Goal: Task Accomplishment & Management: Manage account settings

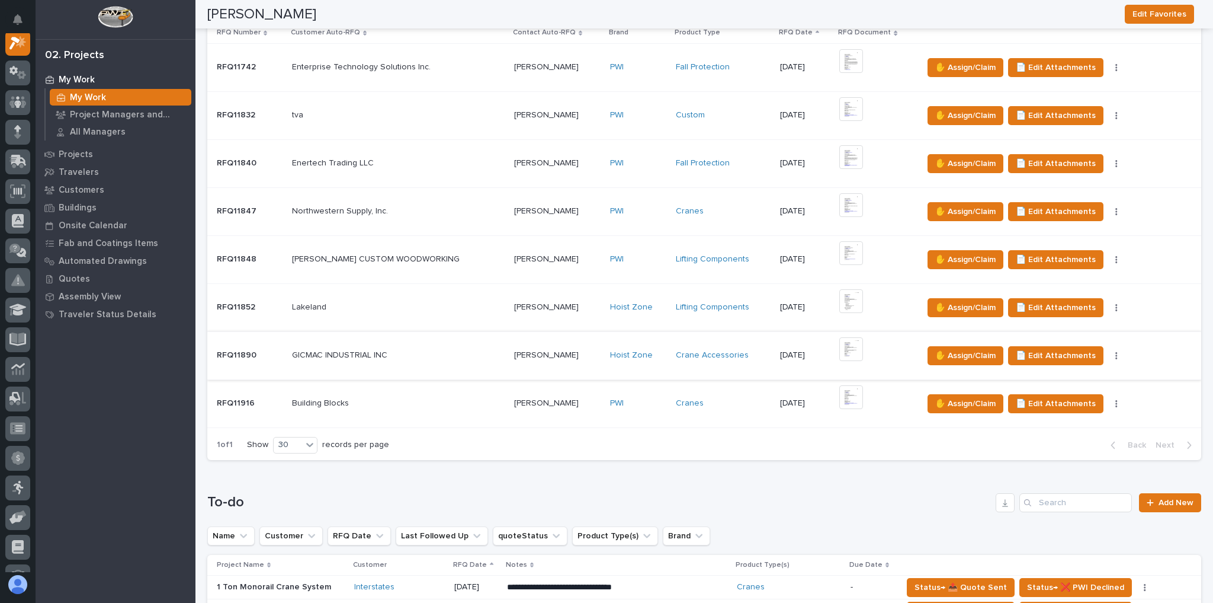
scroll to position [332, 0]
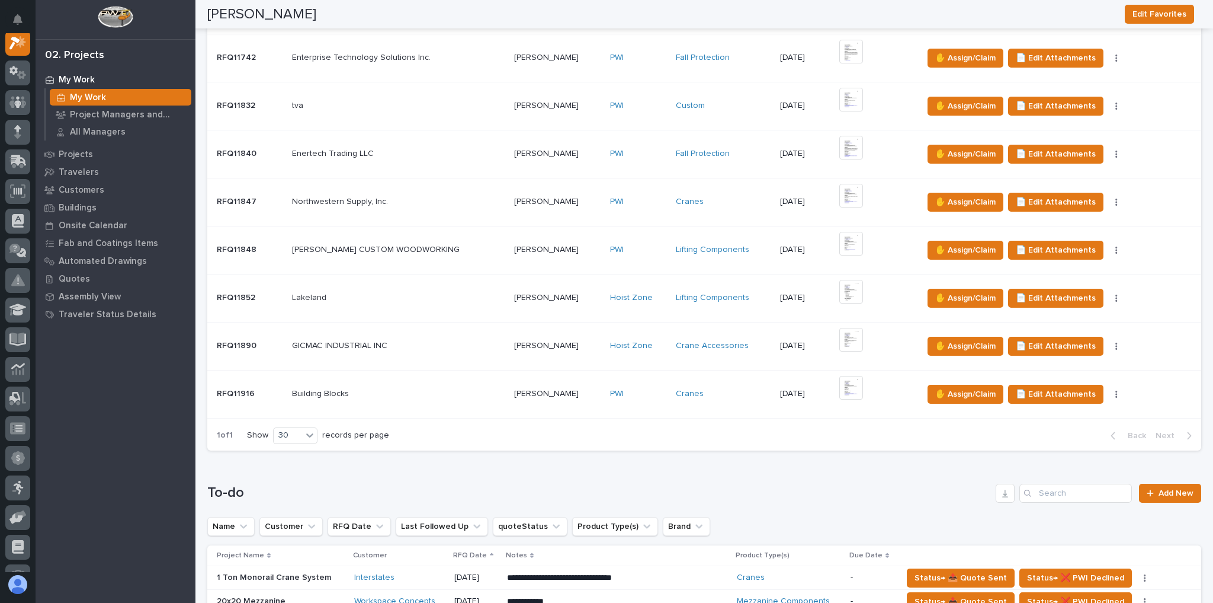
click at [411, 389] on p at bounding box center [398, 394] width 213 height 10
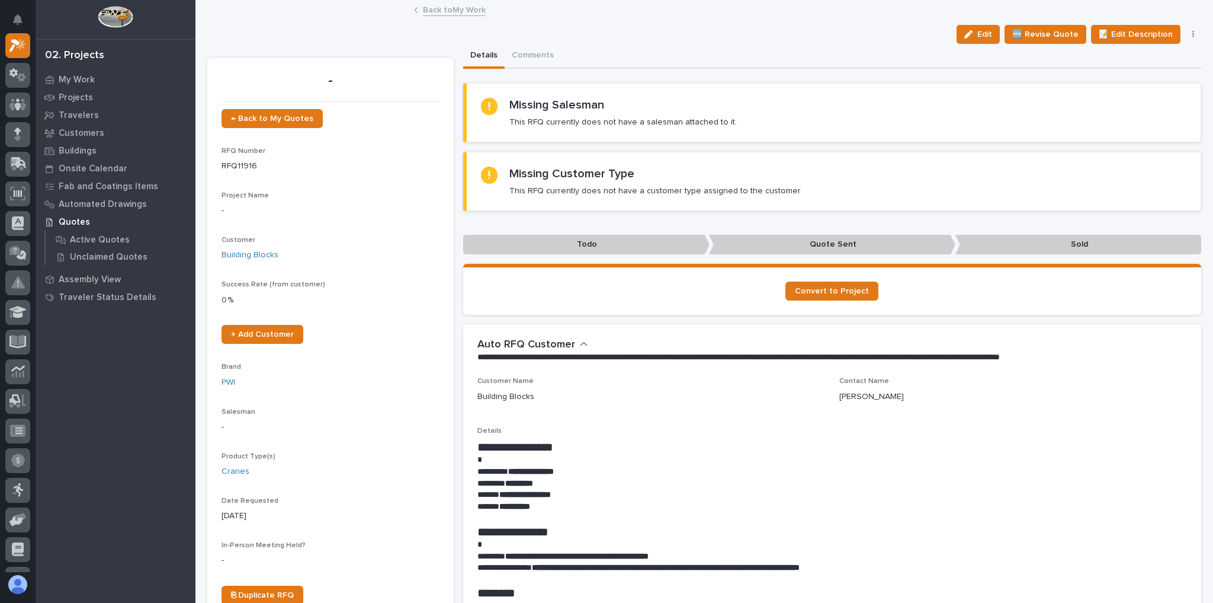
click at [451, 8] on link "Back to My Work" at bounding box center [454, 9] width 63 height 14
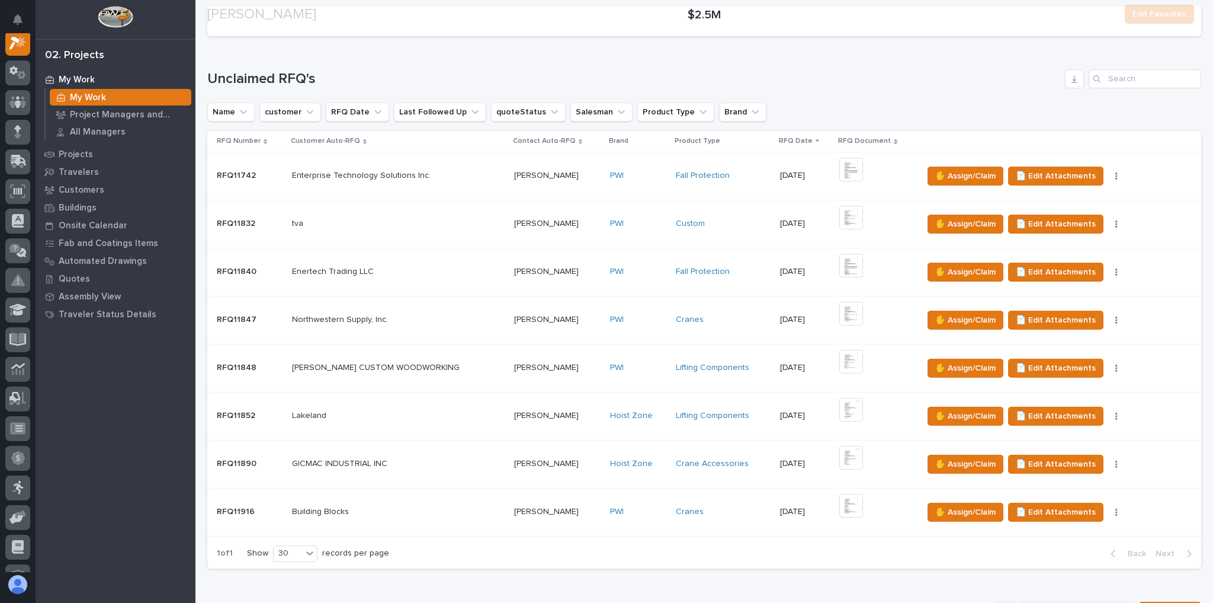
scroll to position [616, 0]
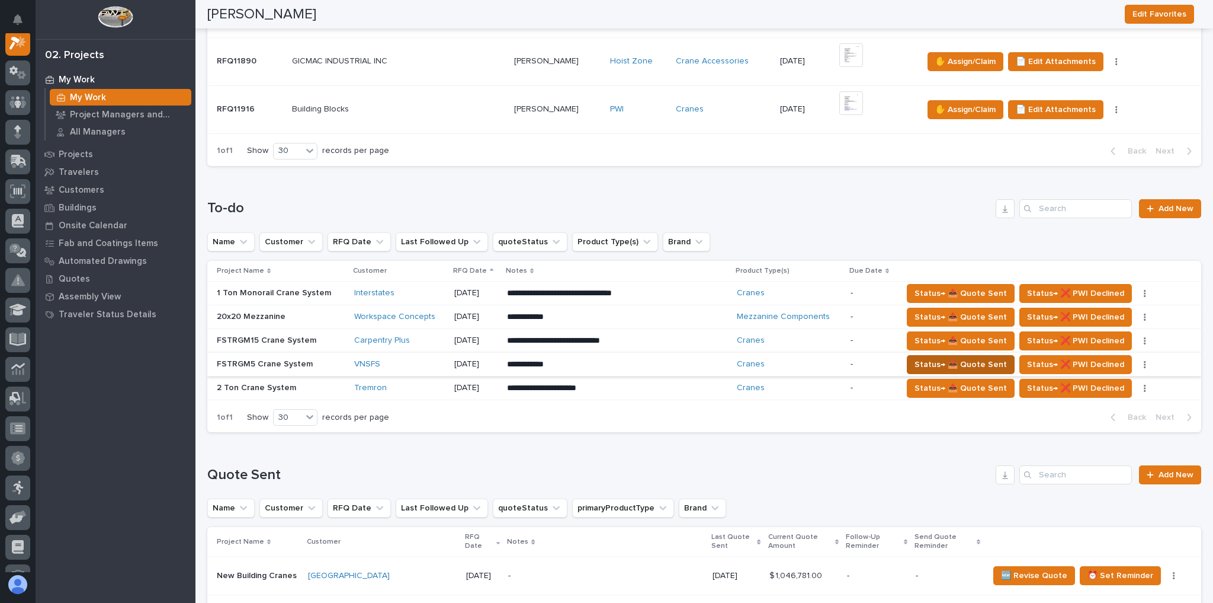
click at [915, 357] on span "Status→ 📤 Quote Sent" at bounding box center [961, 364] width 92 height 14
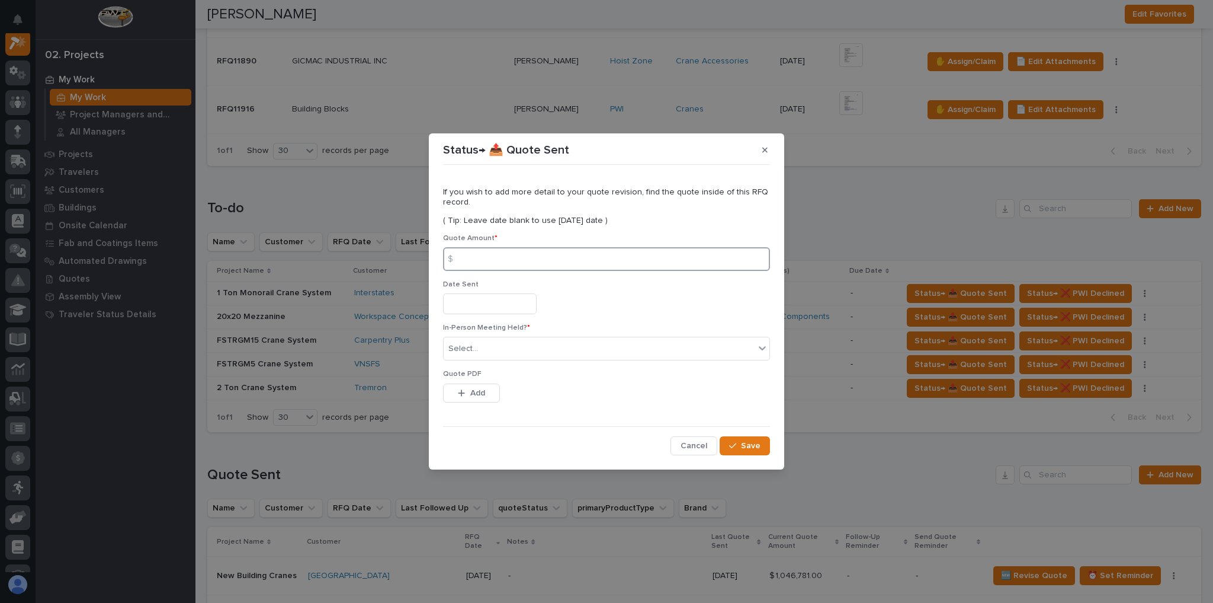
click at [503, 254] on input at bounding box center [606, 259] width 327 height 24
type input "94366"
click at [479, 344] on div "Select..." at bounding box center [599, 349] width 311 height 20
click at [480, 389] on div "No" at bounding box center [607, 392] width 326 height 21
click at [480, 395] on span "Add" at bounding box center [477, 392] width 15 height 11
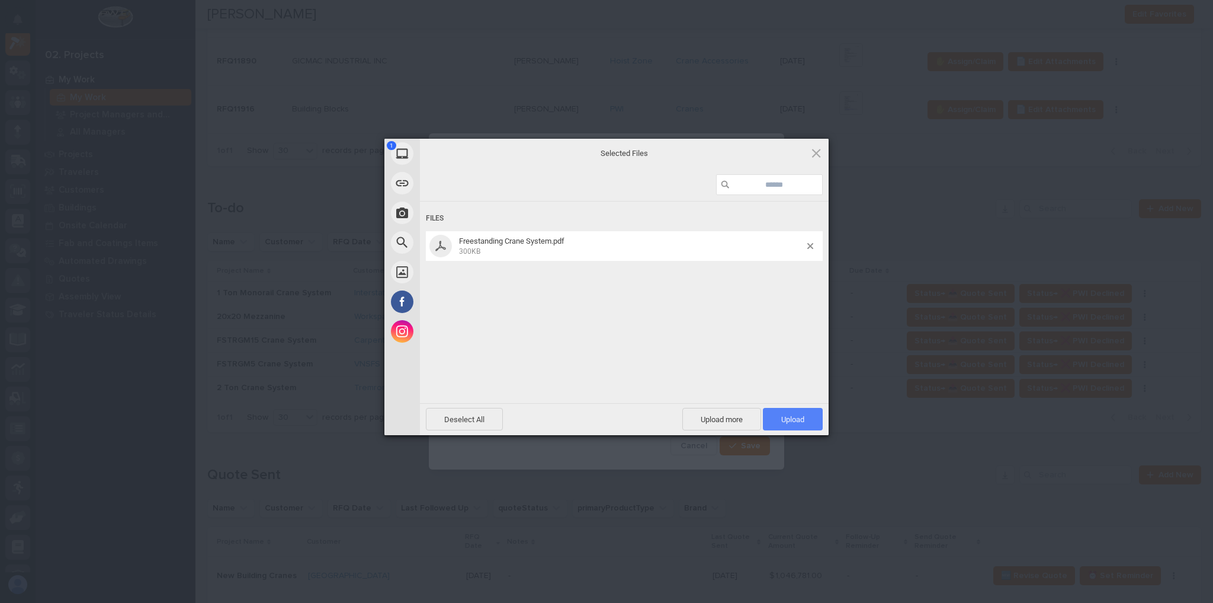
click at [792, 418] on span "Upload 1" at bounding box center [792, 419] width 23 height 9
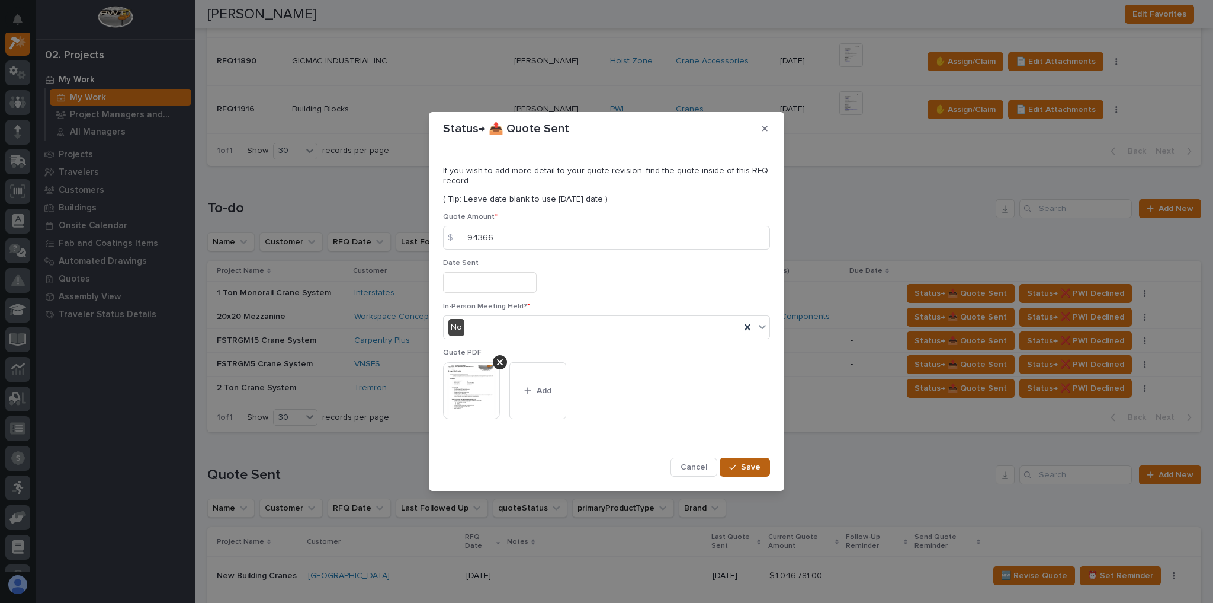
click at [746, 463] on span "Save" at bounding box center [751, 467] width 20 height 11
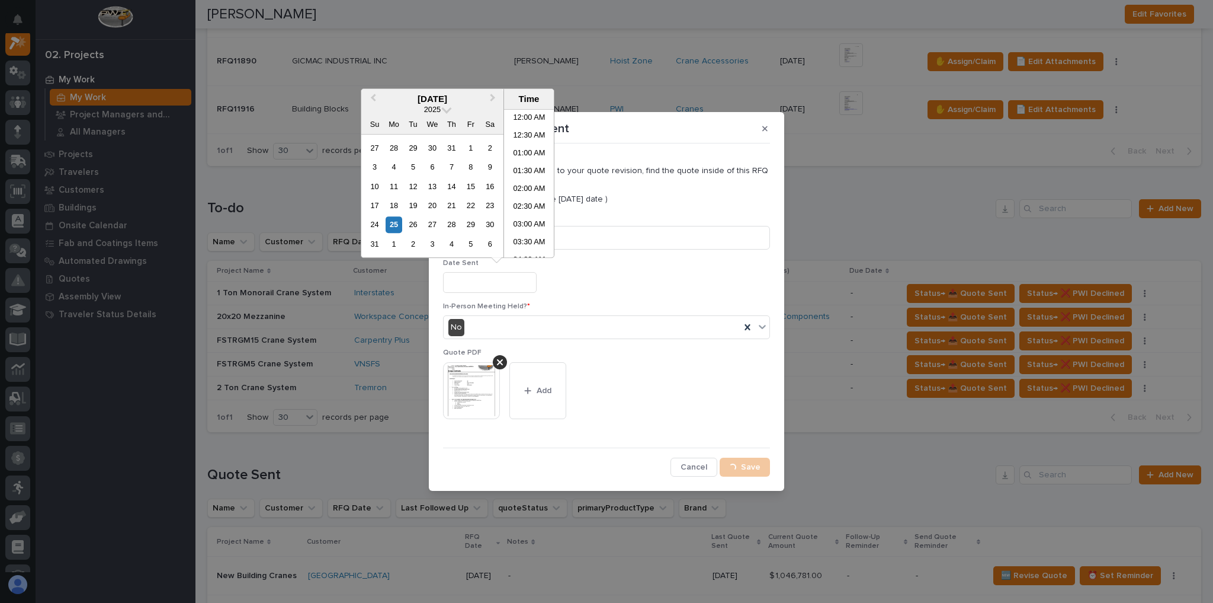
click at [476, 291] on input "text" at bounding box center [490, 282] width 94 height 21
click at [467, 207] on h1 "To-do" at bounding box center [599, 208] width 784 height 17
click at [468, 207] on h1 "To-do" at bounding box center [599, 208] width 784 height 17
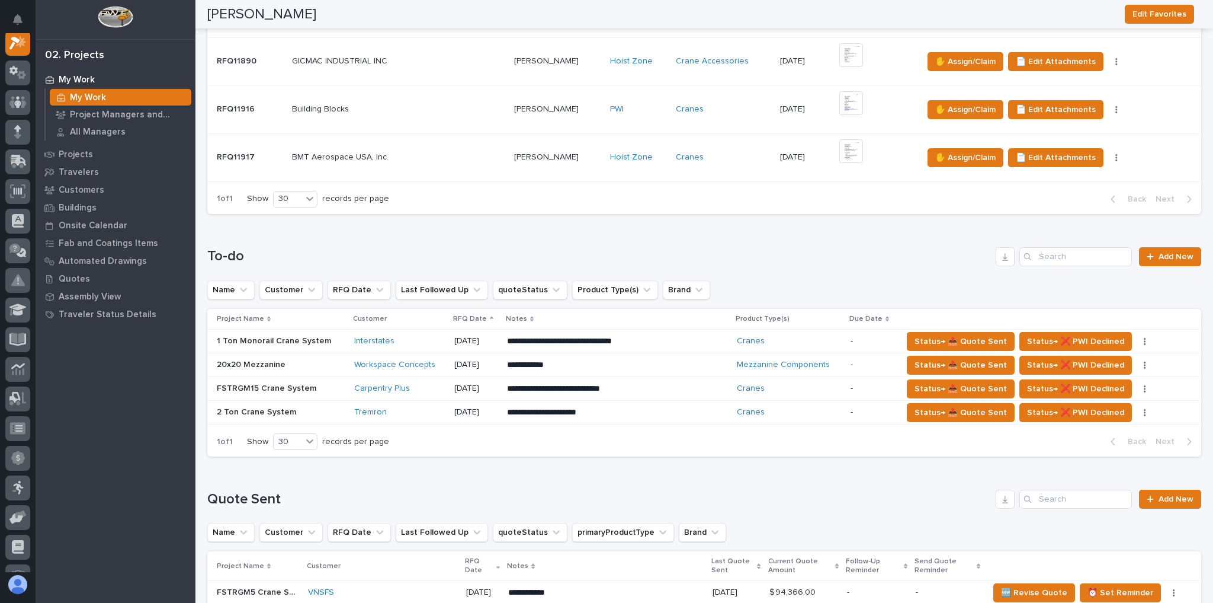
click at [456, 152] on p at bounding box center [398, 157] width 213 height 10
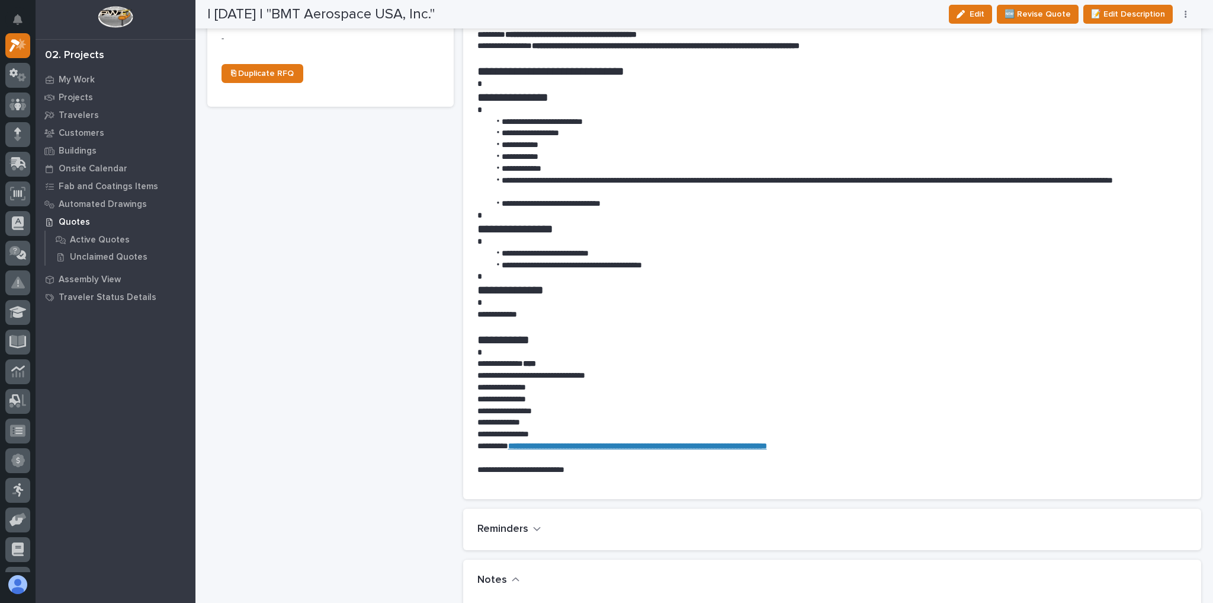
scroll to position [758, 0]
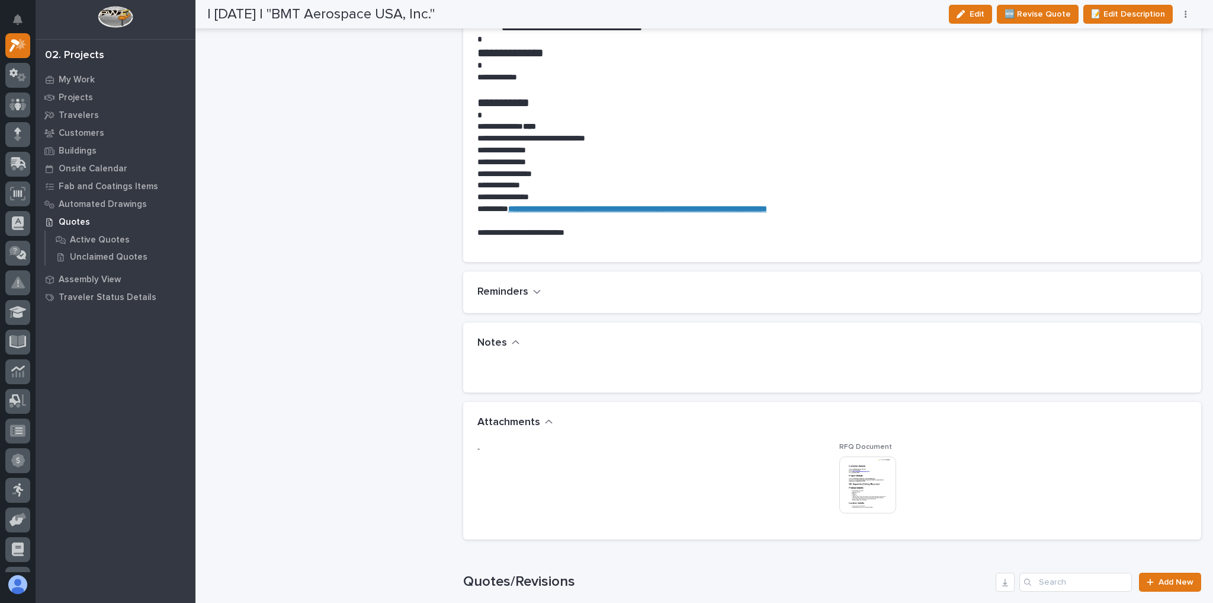
click at [863, 478] on img at bounding box center [868, 484] width 57 height 57
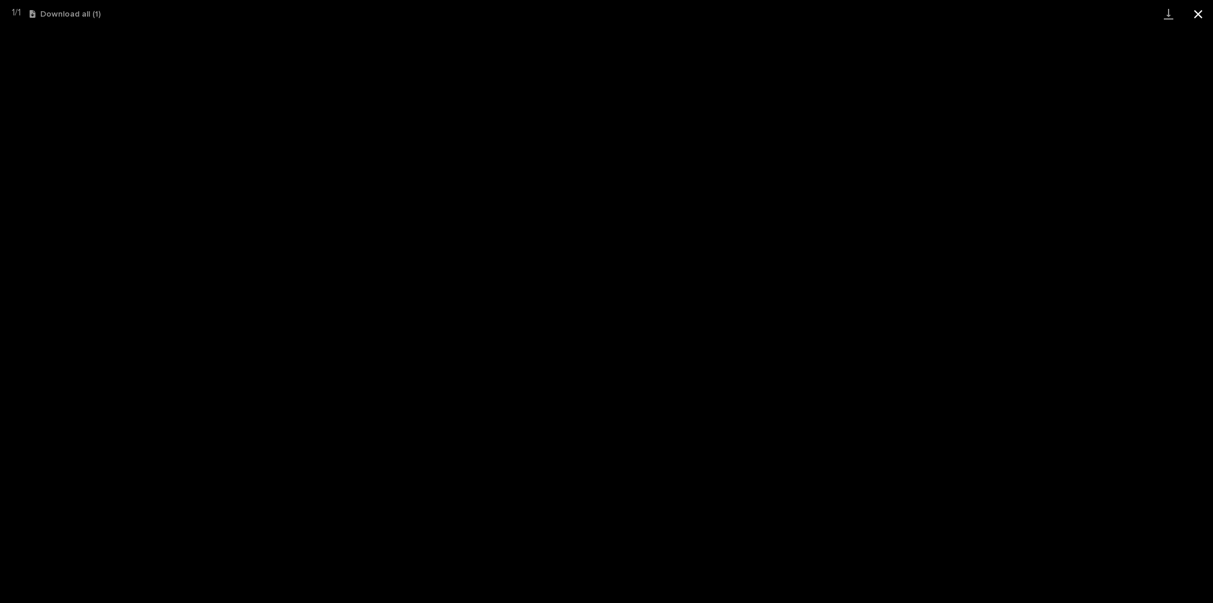
click at [1201, 14] on button "Close gallery" at bounding box center [1199, 14] width 30 height 28
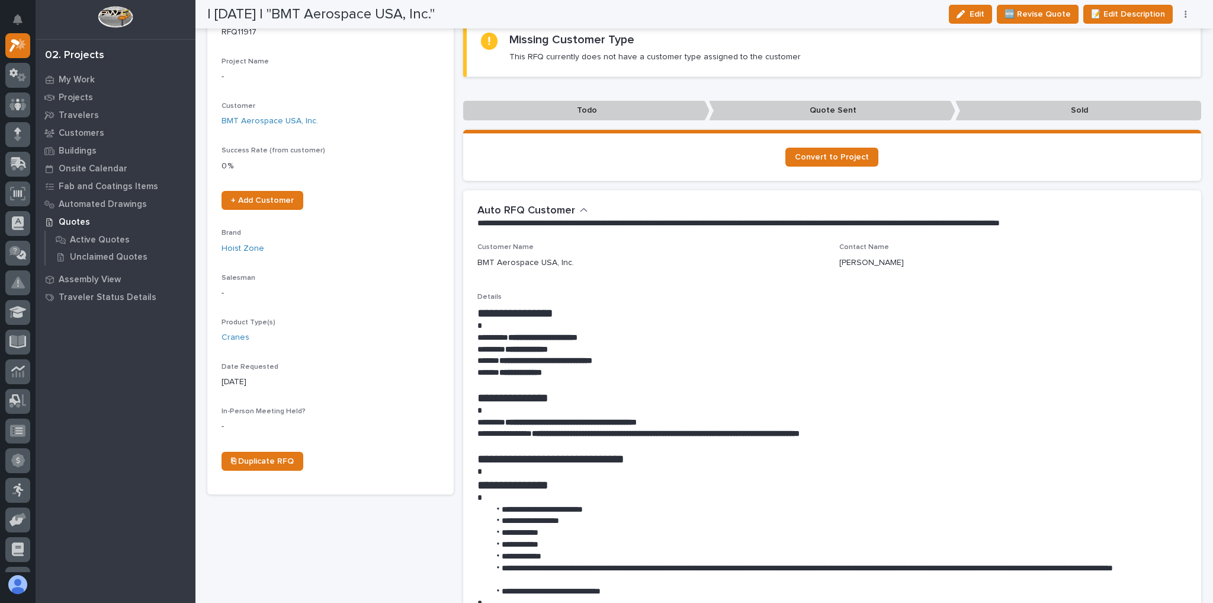
scroll to position [0, 0]
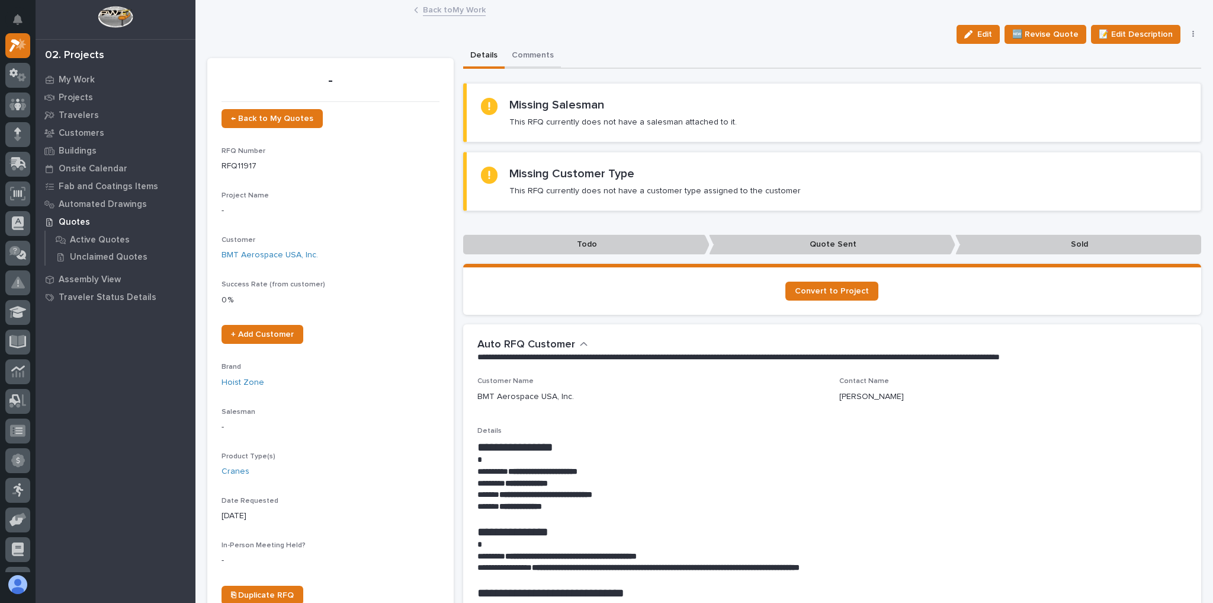
click at [540, 50] on button "Comments" at bounding box center [533, 56] width 56 height 25
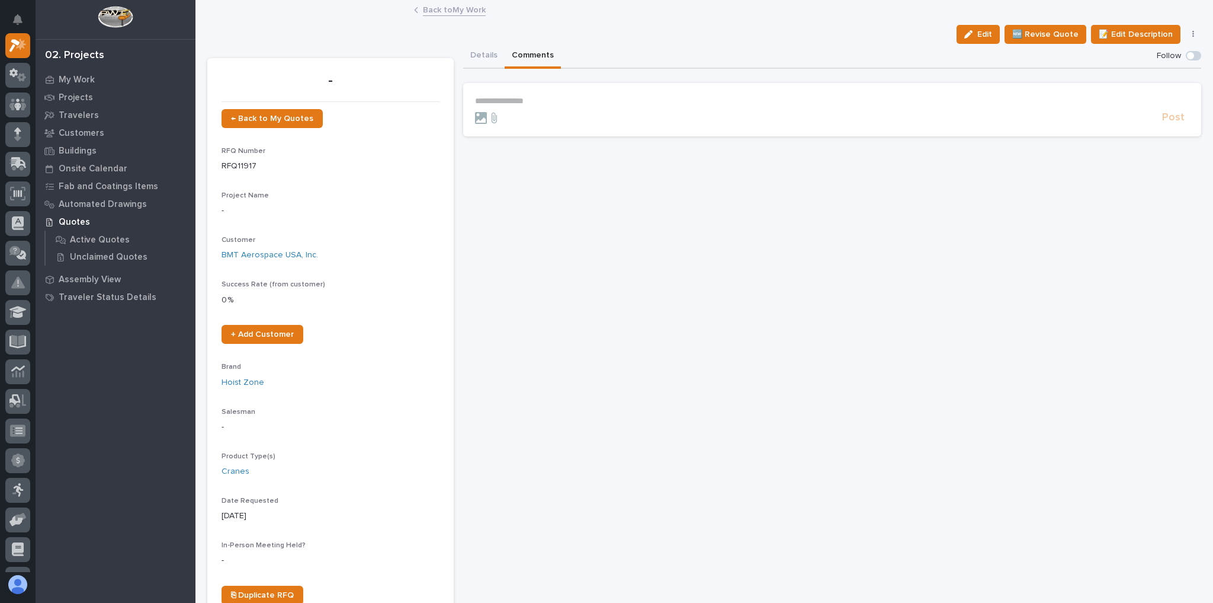
click at [534, 89] on section "**********" at bounding box center [832, 109] width 739 height 53
click at [539, 100] on p "**********" at bounding box center [832, 101] width 715 height 10
click at [1172, 123] on span "Post" at bounding box center [1173, 123] width 23 height 14
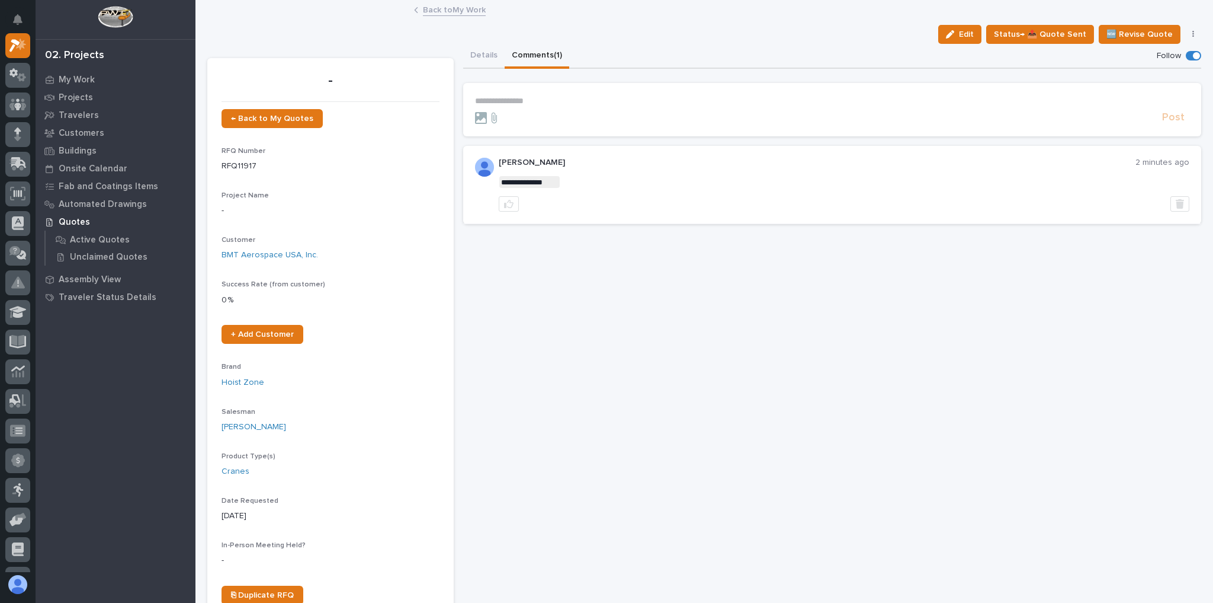
click at [470, 8] on link "Back to My Work" at bounding box center [454, 9] width 63 height 14
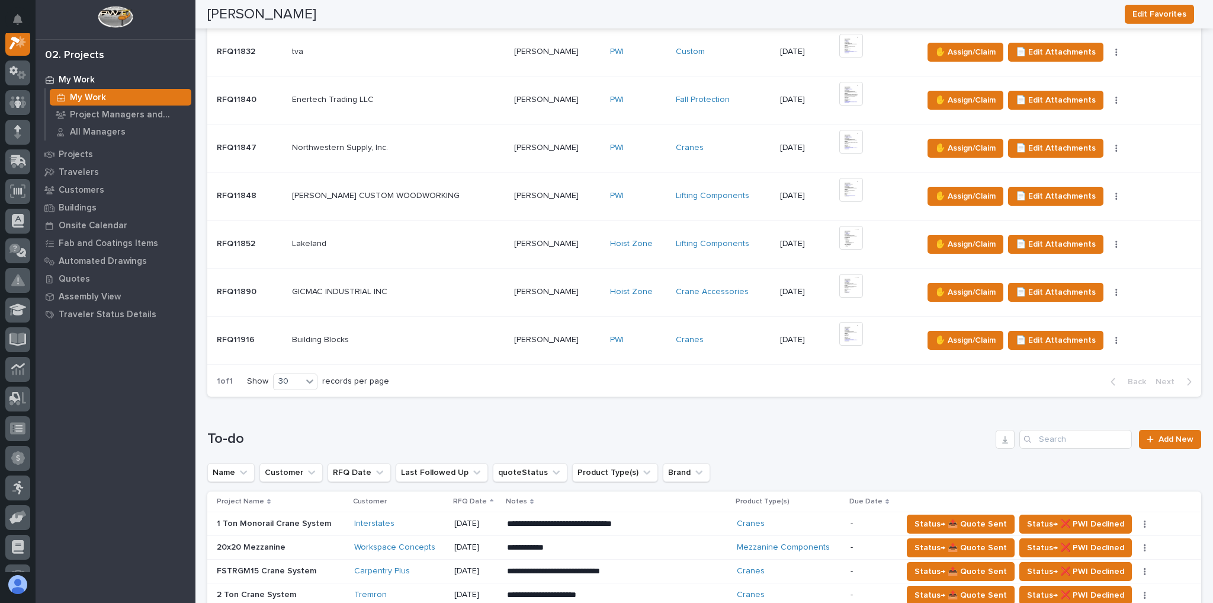
scroll to position [190, 0]
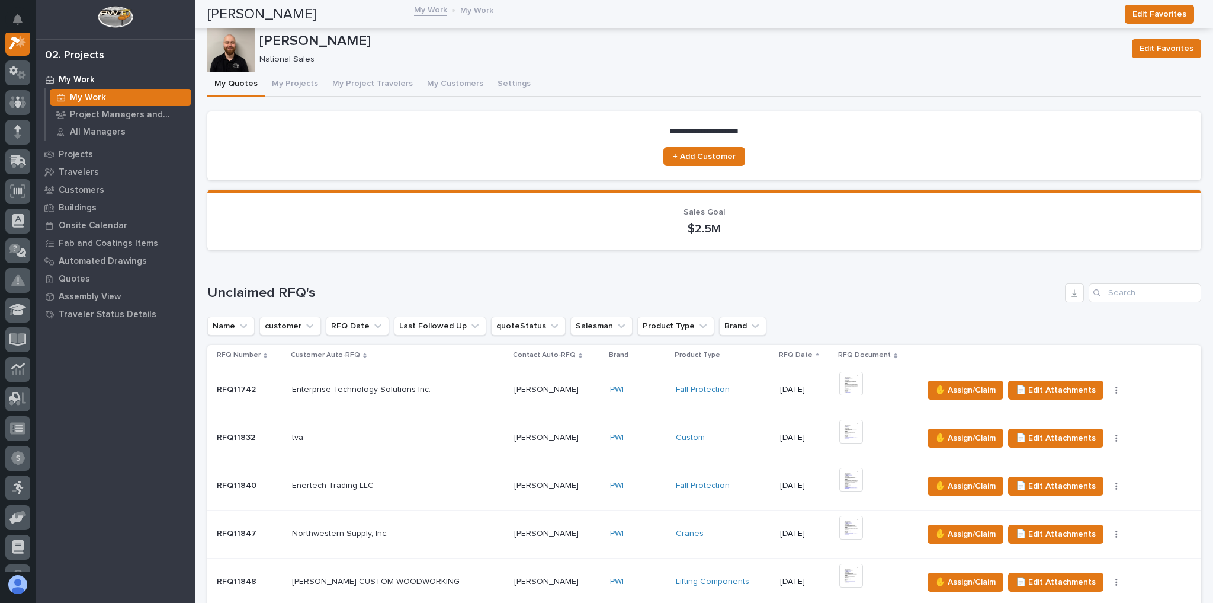
click at [251, 84] on button "My Quotes" at bounding box center [235, 84] width 57 height 25
click at [255, 82] on button "My Quotes" at bounding box center [235, 84] width 57 height 25
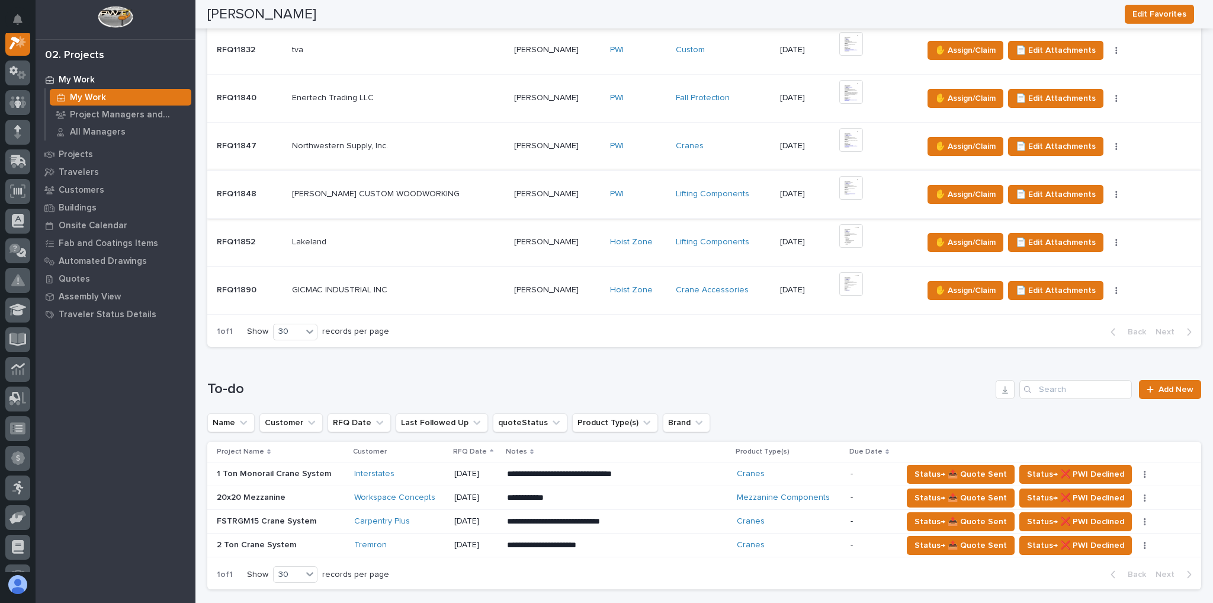
scroll to position [474, 0]
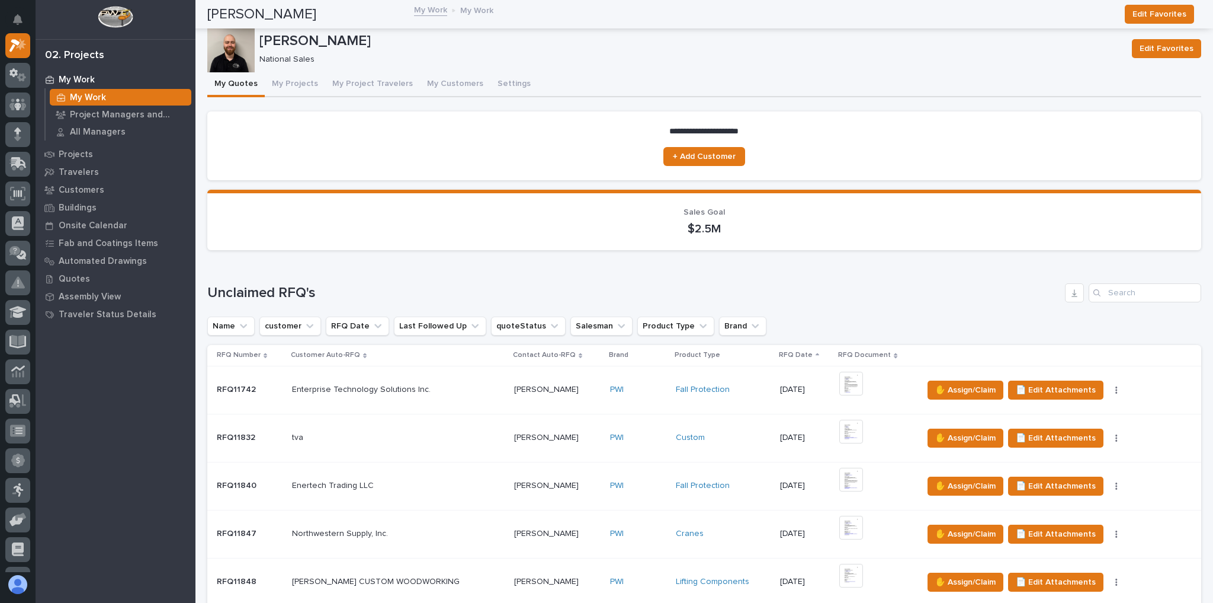
click at [243, 82] on button "My Quotes" at bounding box center [235, 84] width 57 height 25
